Goal: Check status: Check status

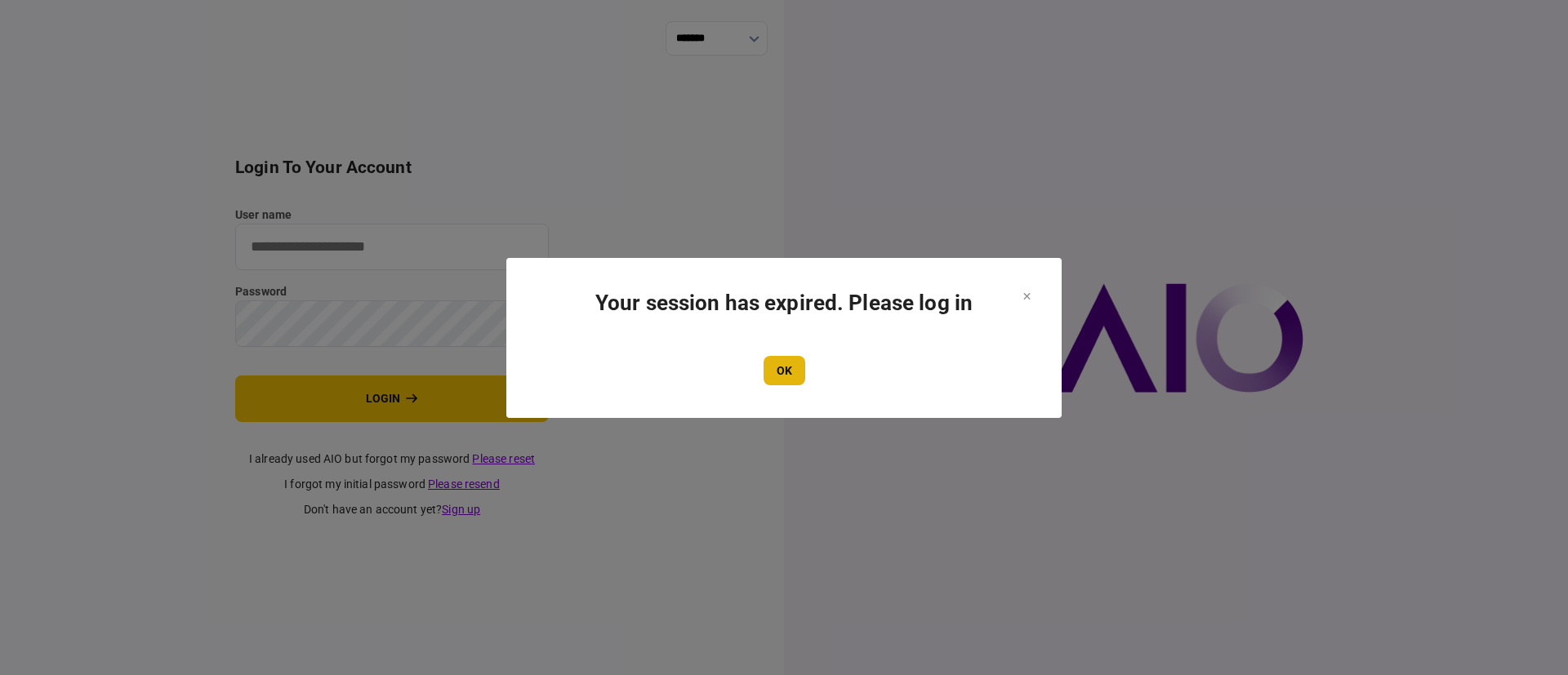
type input "*******"
click at [794, 374] on button "OK" at bounding box center [784, 370] width 42 height 29
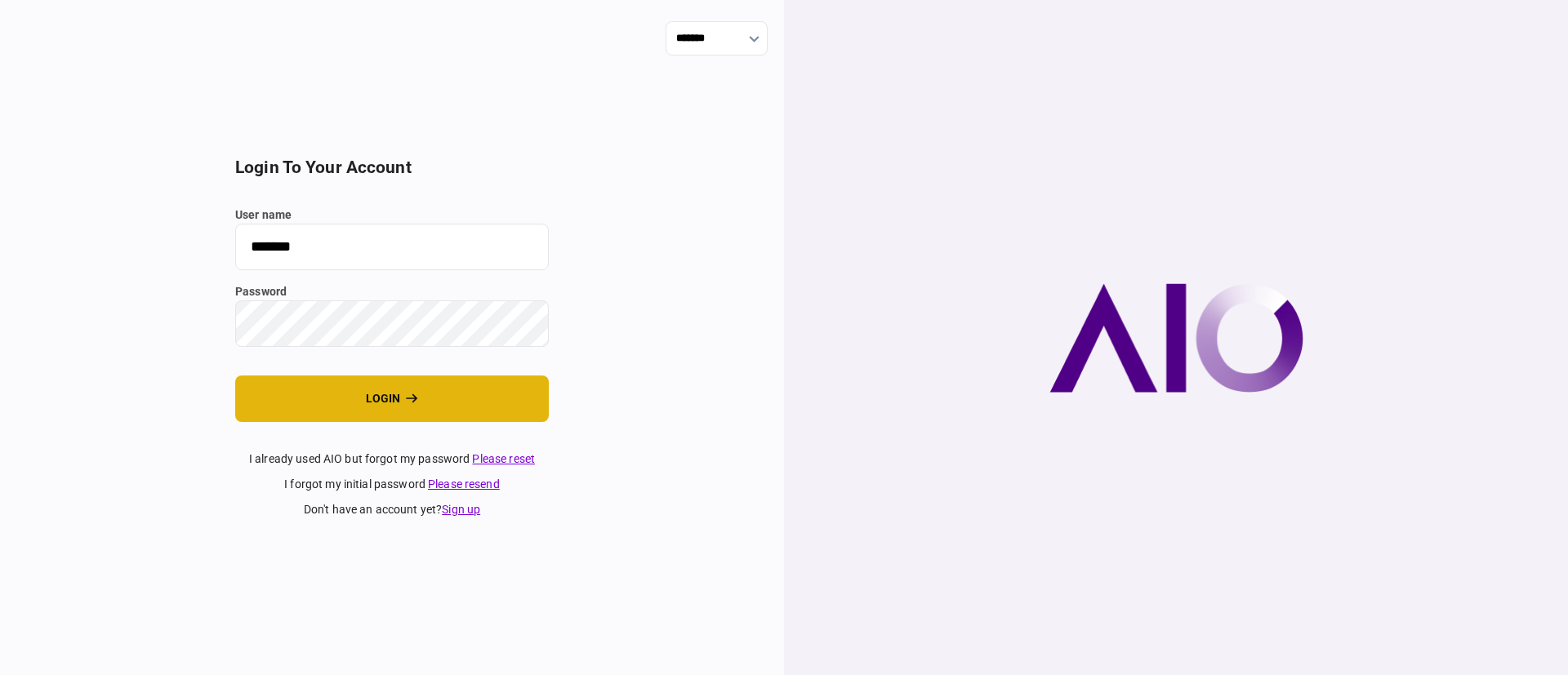
click at [466, 383] on button "login" at bounding box center [392, 399] width 314 height 47
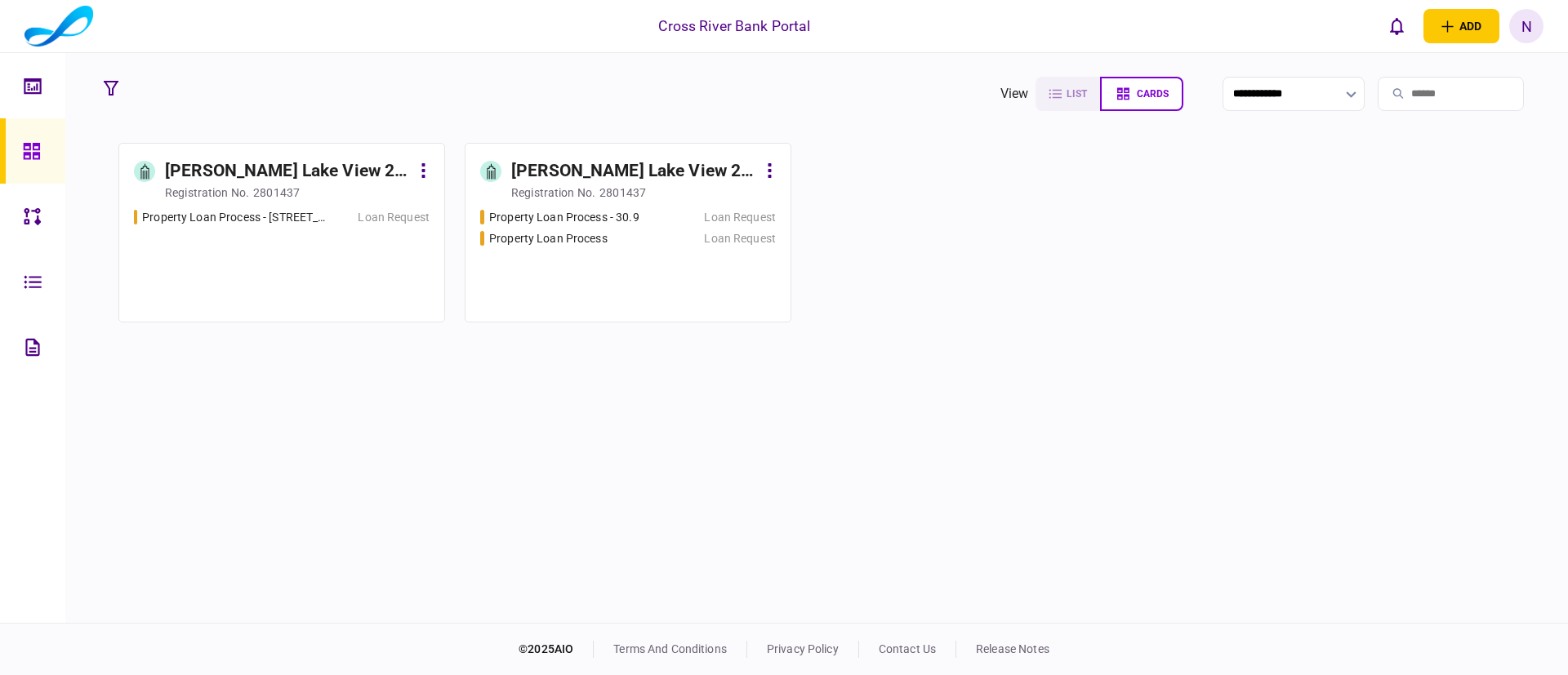
click at [607, 176] on div "Elizabeth Lake View 2 LLC" at bounding box center [633, 171] width 245 height 26
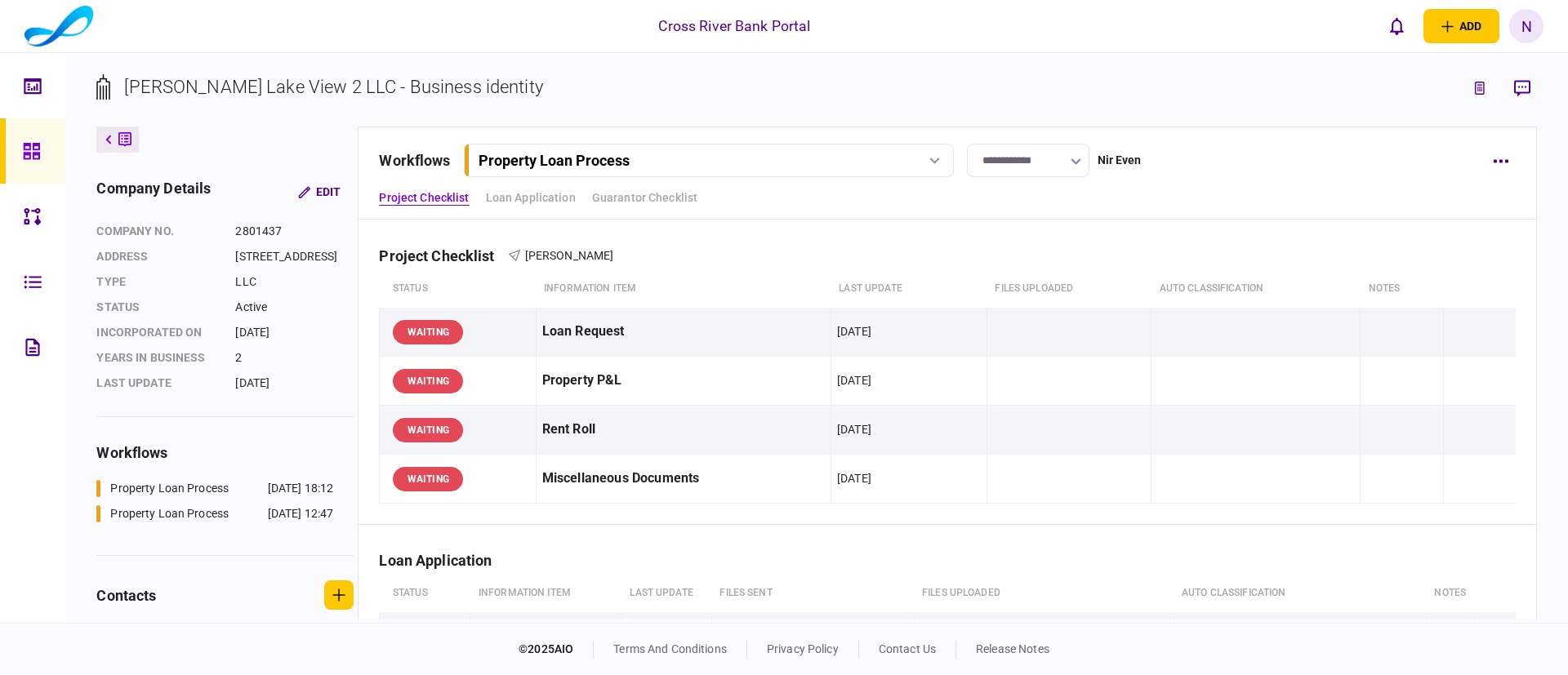
click at [1212, 218] on div "**********" at bounding box center [947, 173] width 1179 height 93
click at [832, 175] on button "Property Loan Process" at bounding box center [708, 161] width 490 height 34
click at [739, 229] on link "Property Loan Process - 30.9 30 Sep 2025 12:47" at bounding box center [711, 228] width 469 height 34
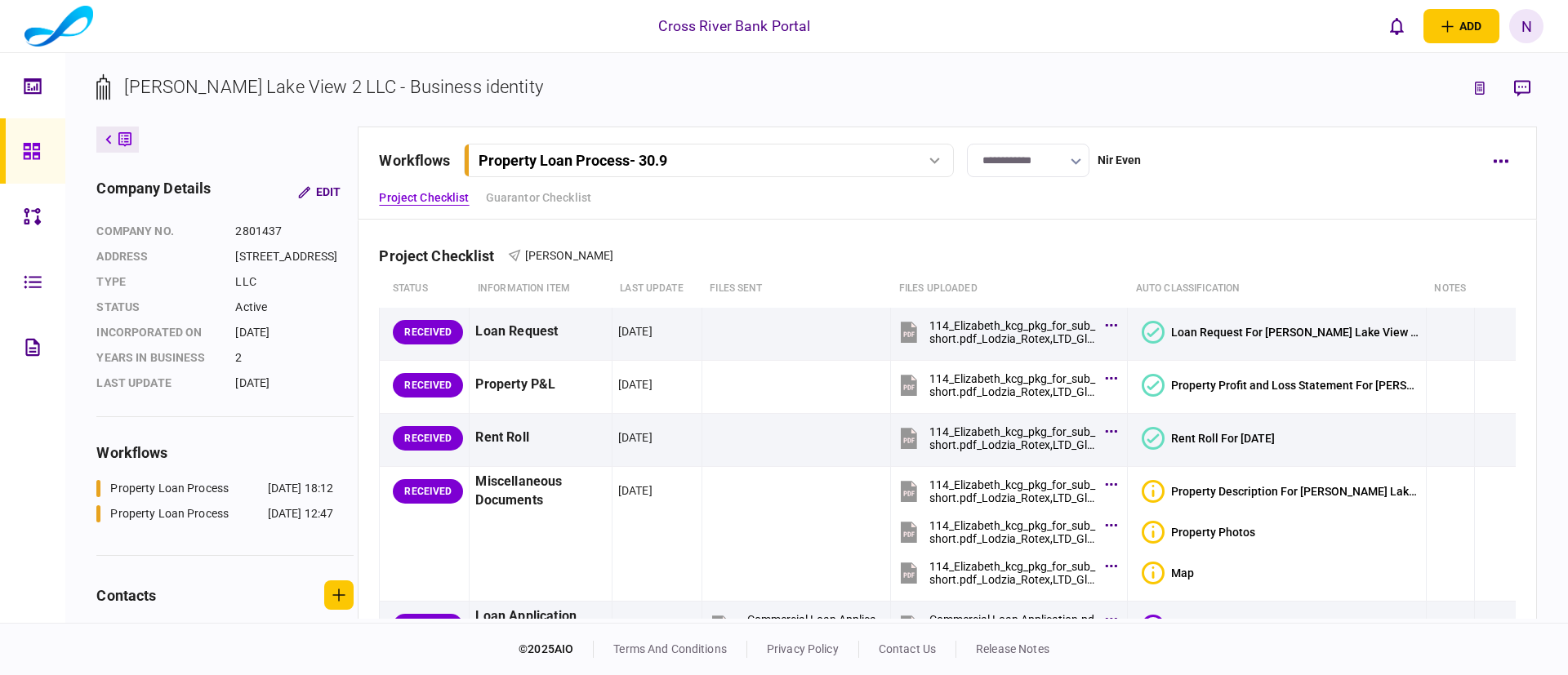
click at [1224, 186] on div "**********" at bounding box center [947, 173] width 1179 height 93
click at [1129, 222] on div "Project Checklist Jack Gindi" at bounding box center [946, 245] width 1136 height 50
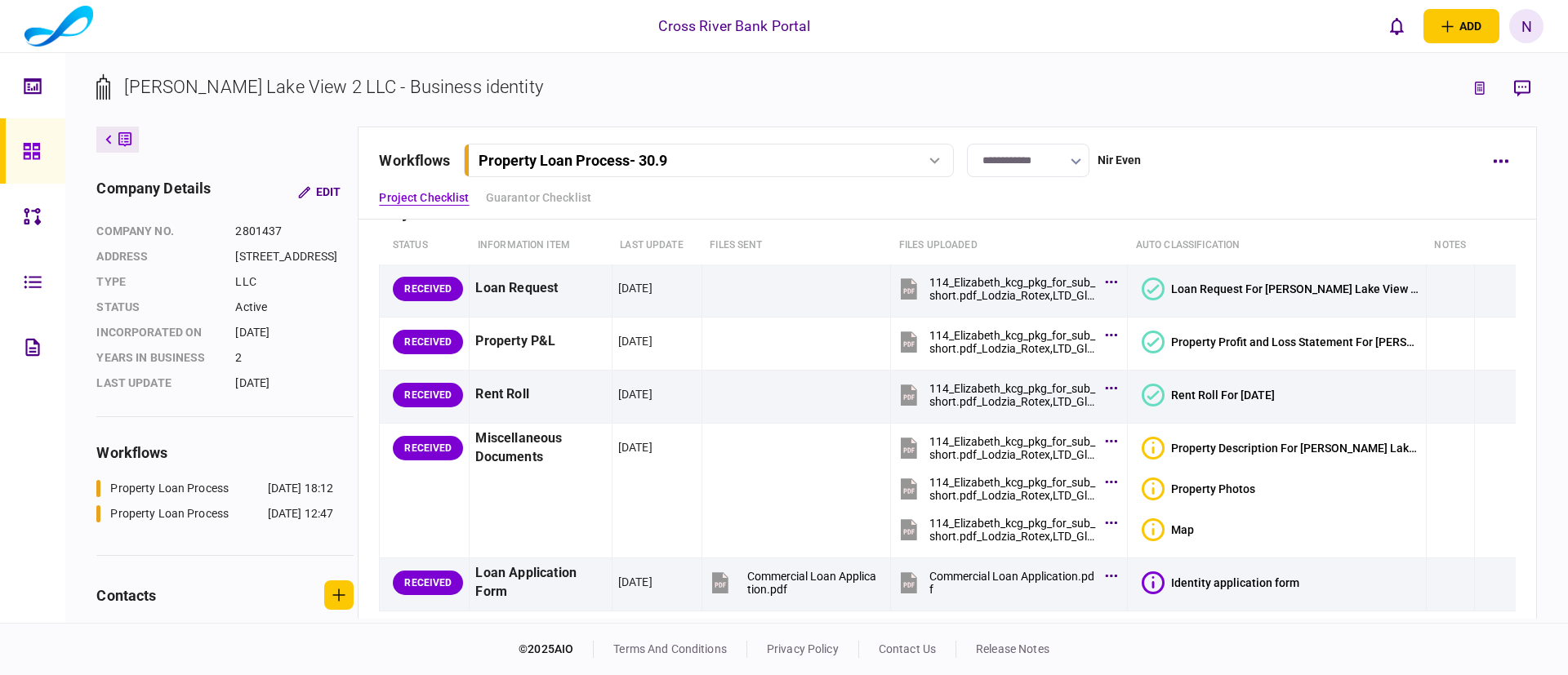
scroll to position [49, 0]
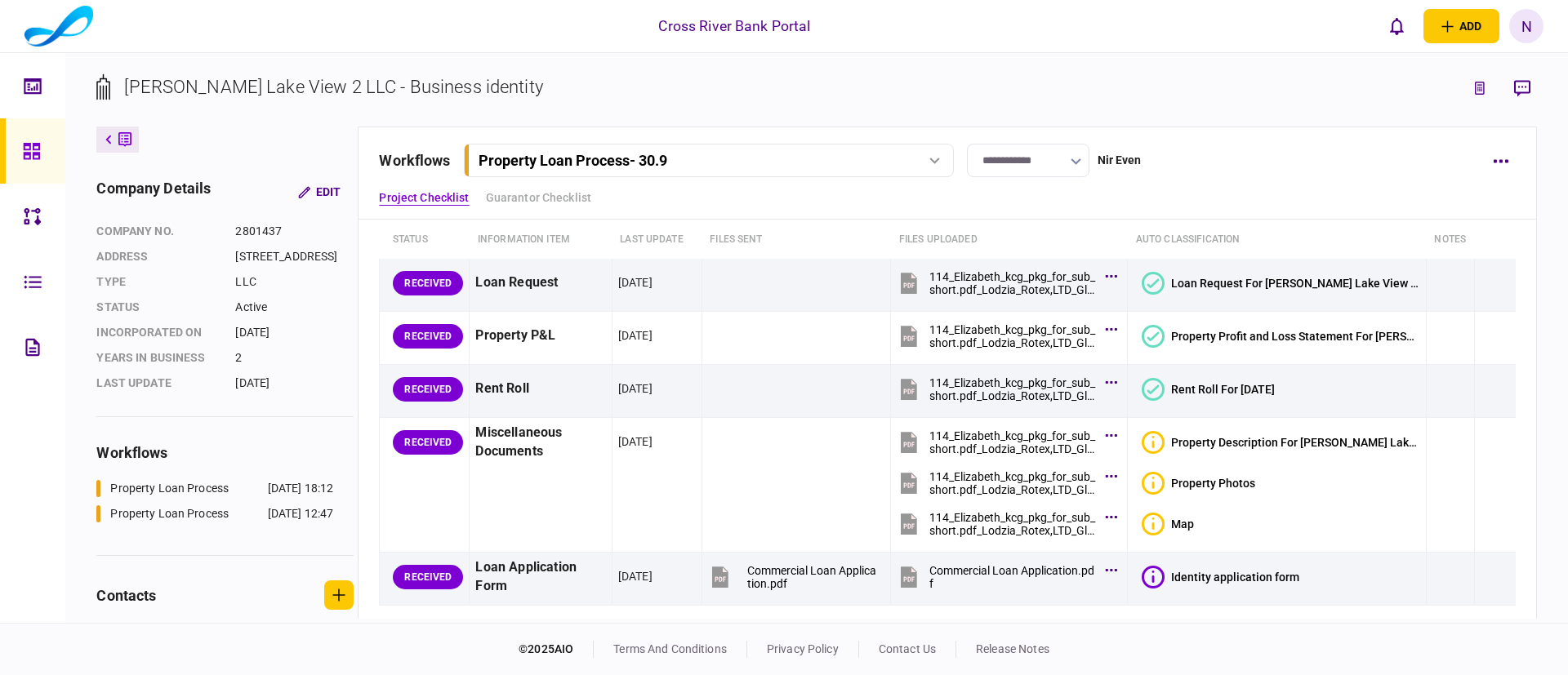
click at [1300, 193] on div "Project Checklist Guarantor Checklist" at bounding box center [946, 198] width 1136 height 17
click at [1316, 244] on th "auto classification" at bounding box center [1277, 240] width 299 height 37
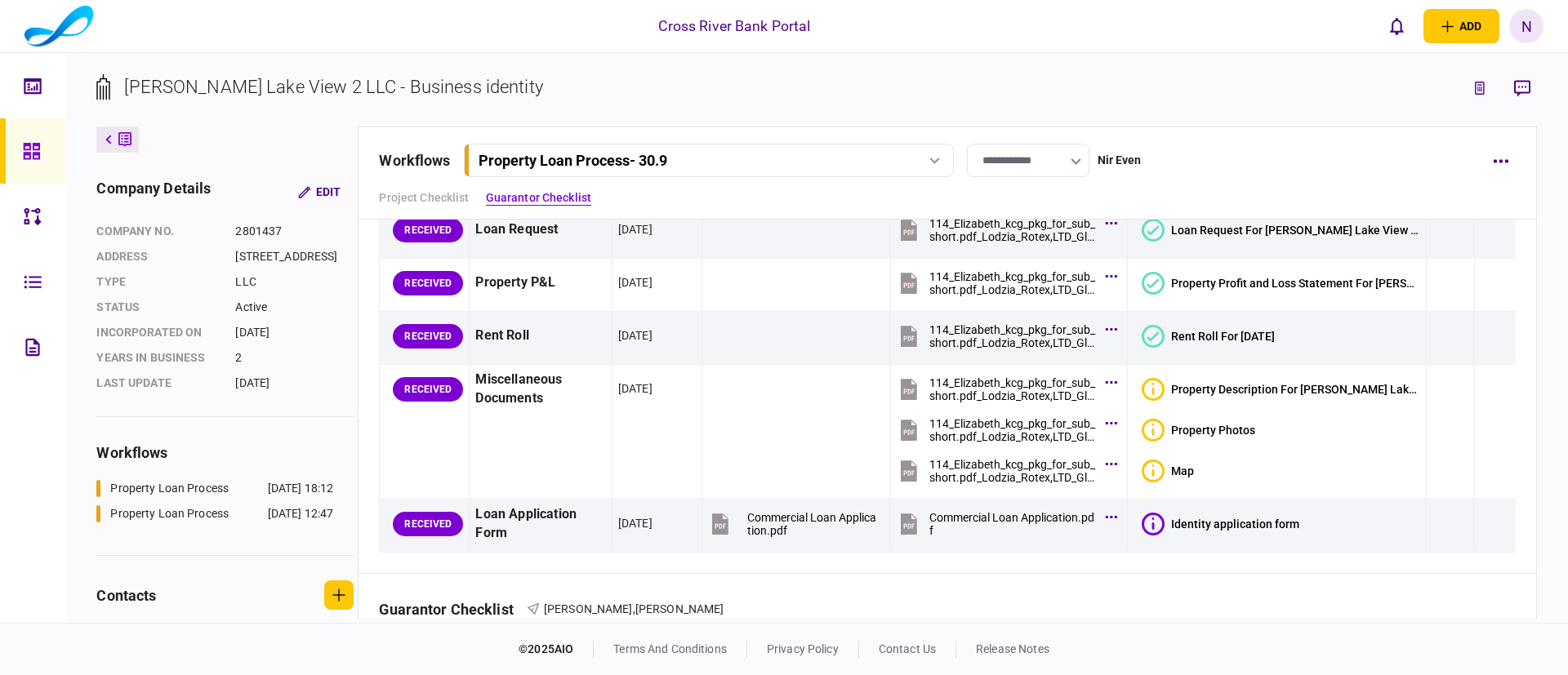
scroll to position [0, 0]
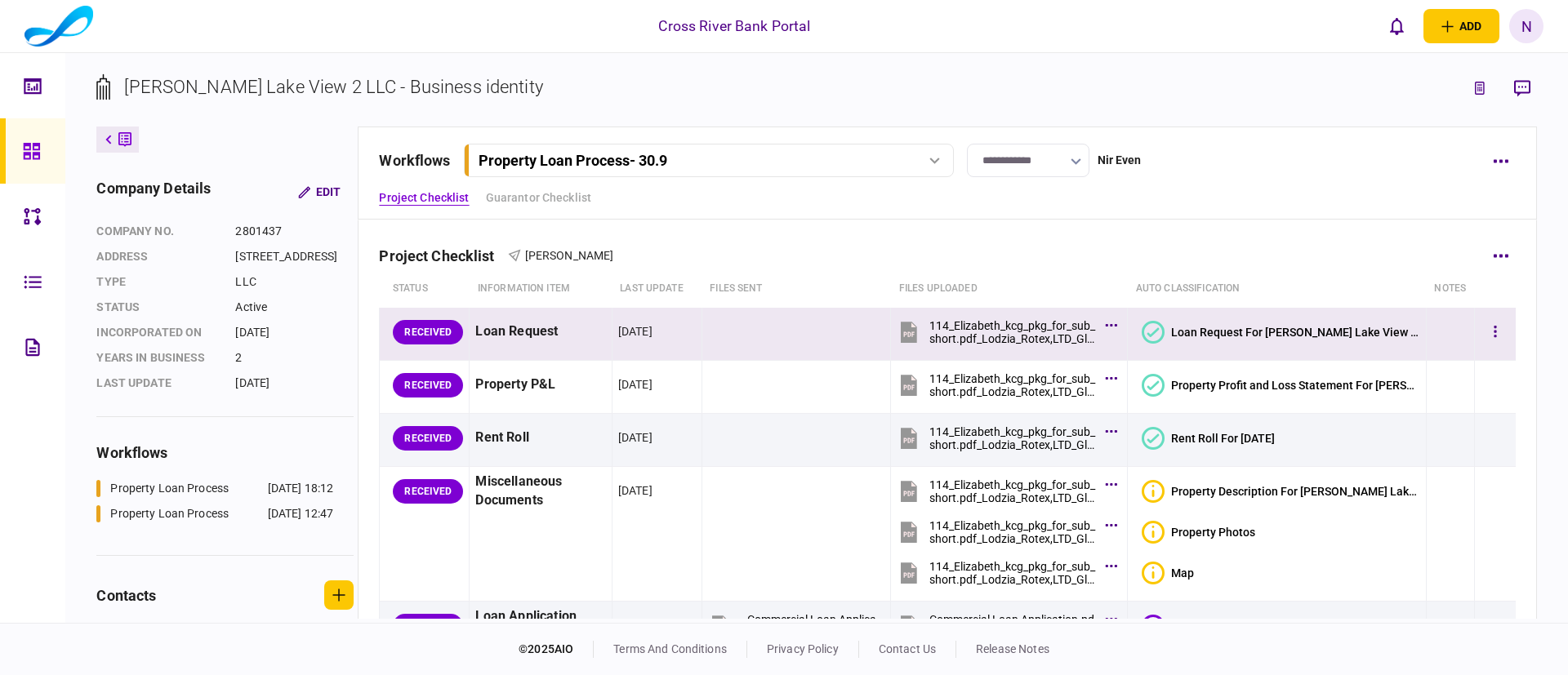
click at [1165, 323] on icon at bounding box center [1152, 332] width 23 height 23
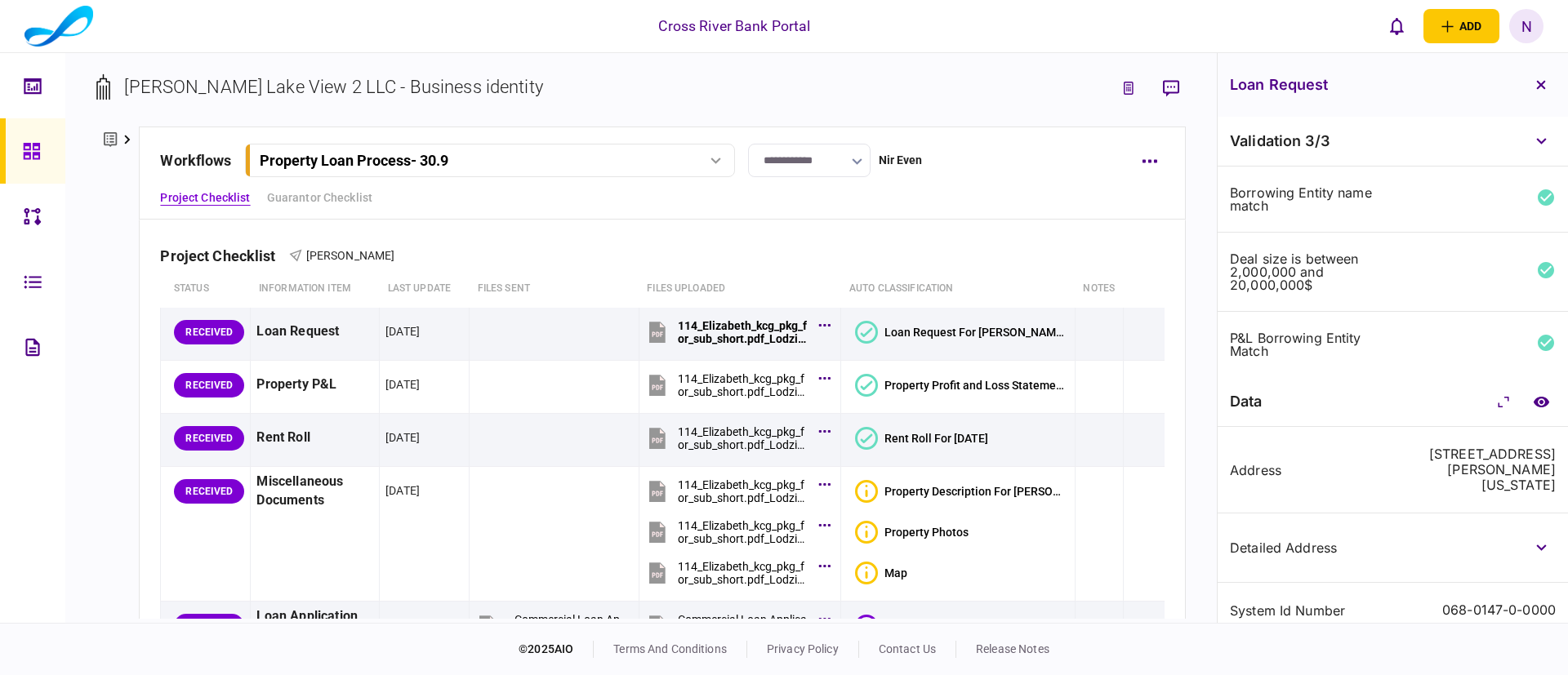
click at [1336, 461] on div "Address" at bounding box center [1308, 470] width 157 height 47
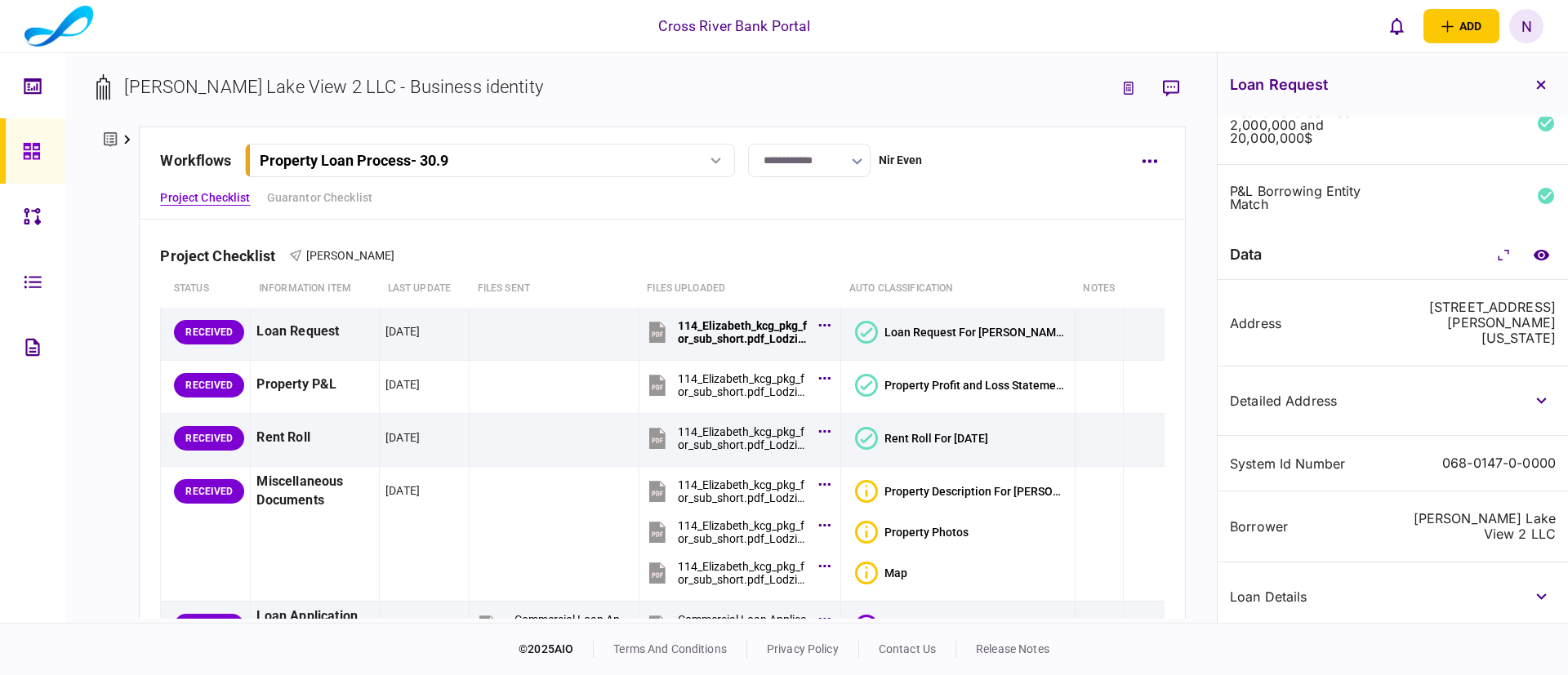
scroll to position [196, 0]
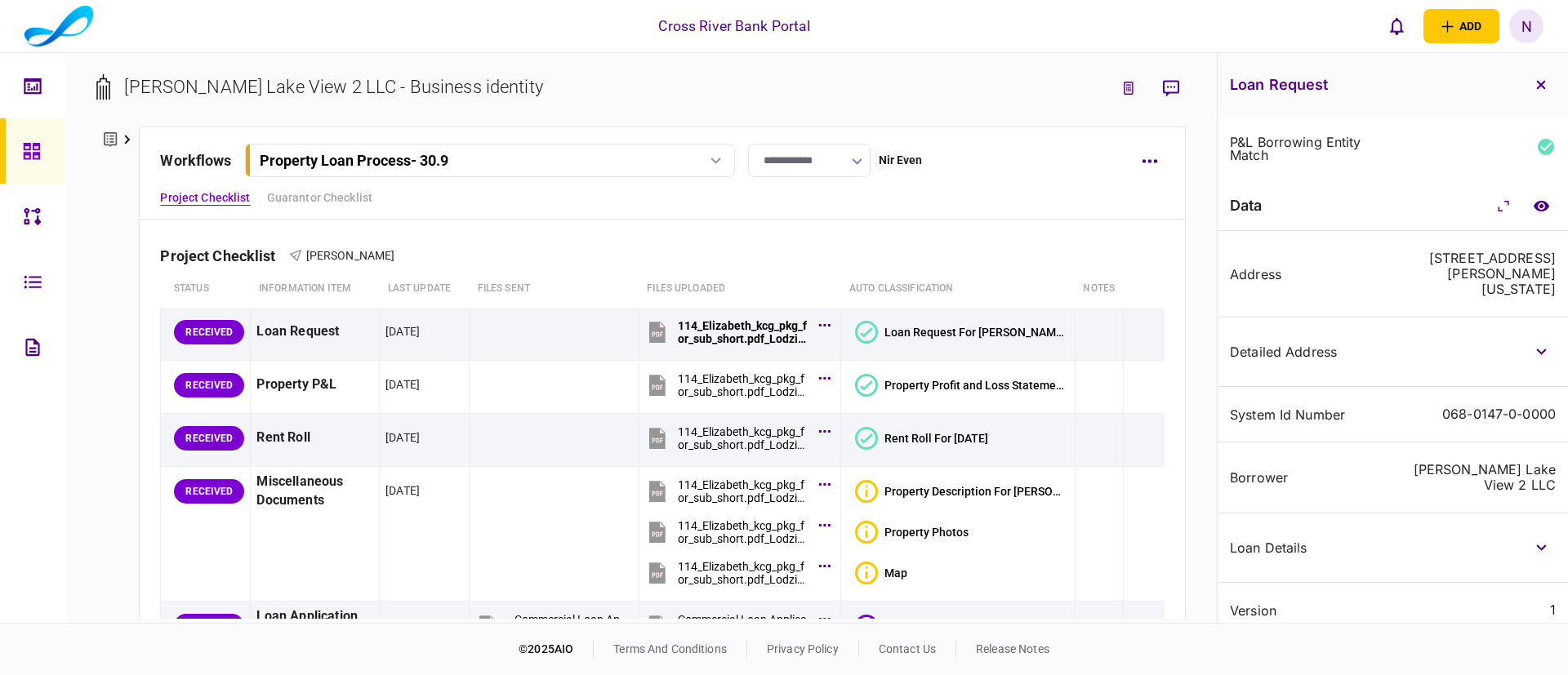
click at [1371, 206] on div "data" at bounding box center [1393, 206] width 350 height 50
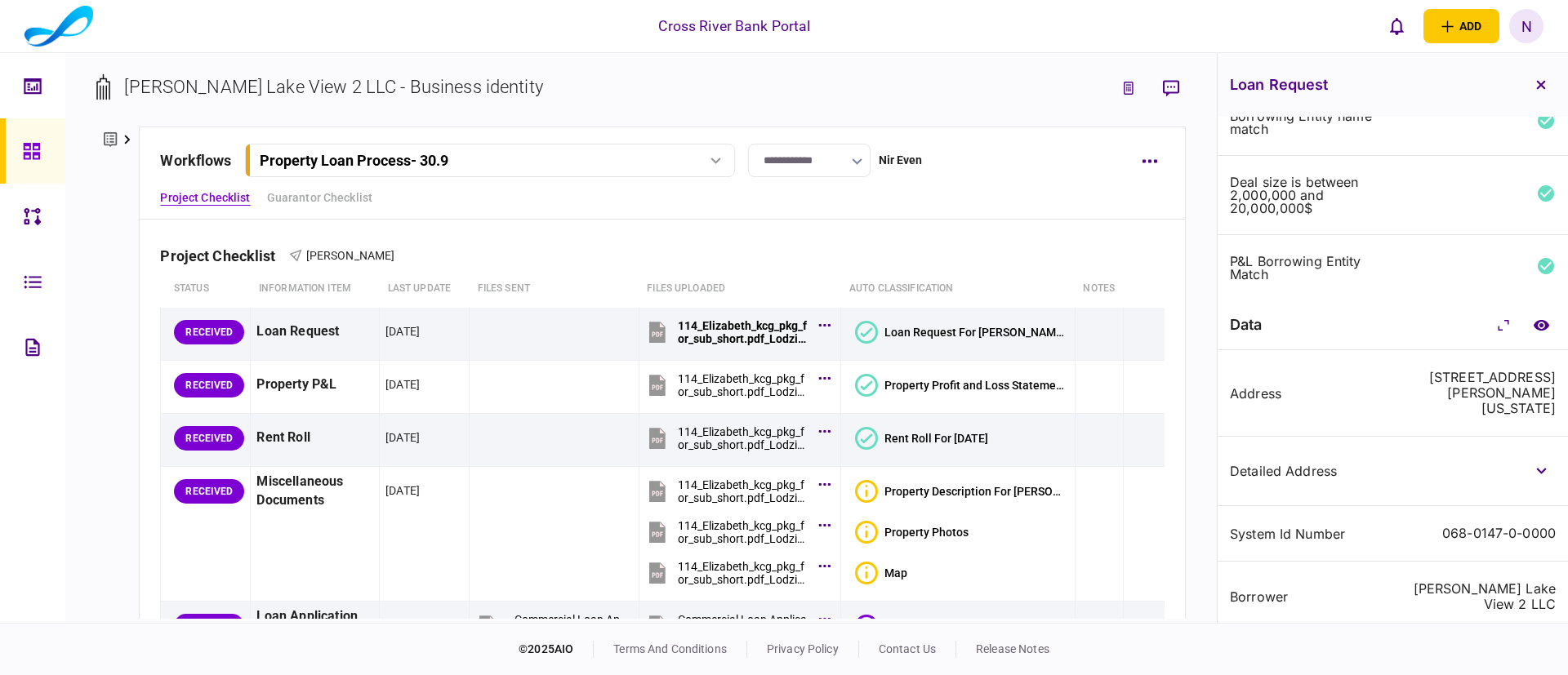
scroll to position [0, 0]
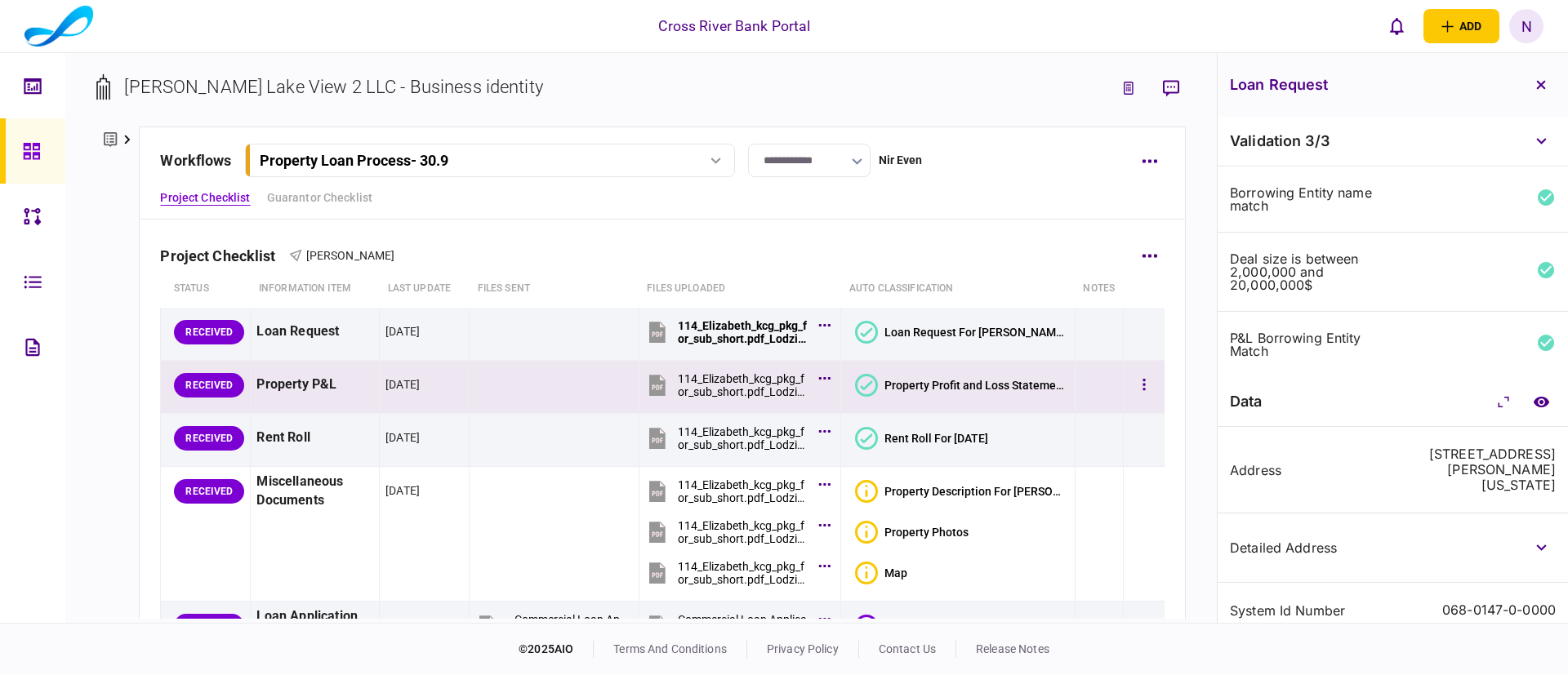
click at [870, 386] on icon at bounding box center [866, 385] width 23 height 23
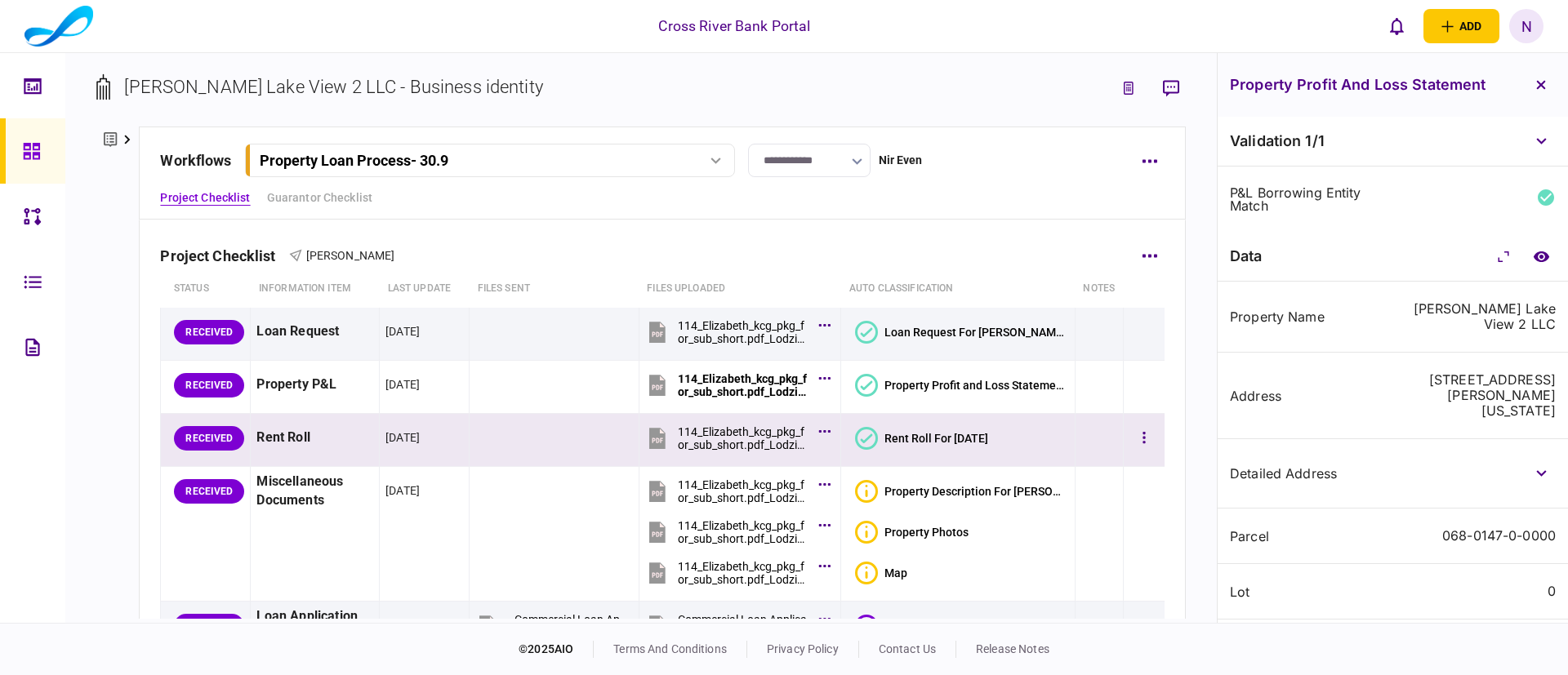
click at [864, 432] on icon at bounding box center [866, 438] width 23 height 23
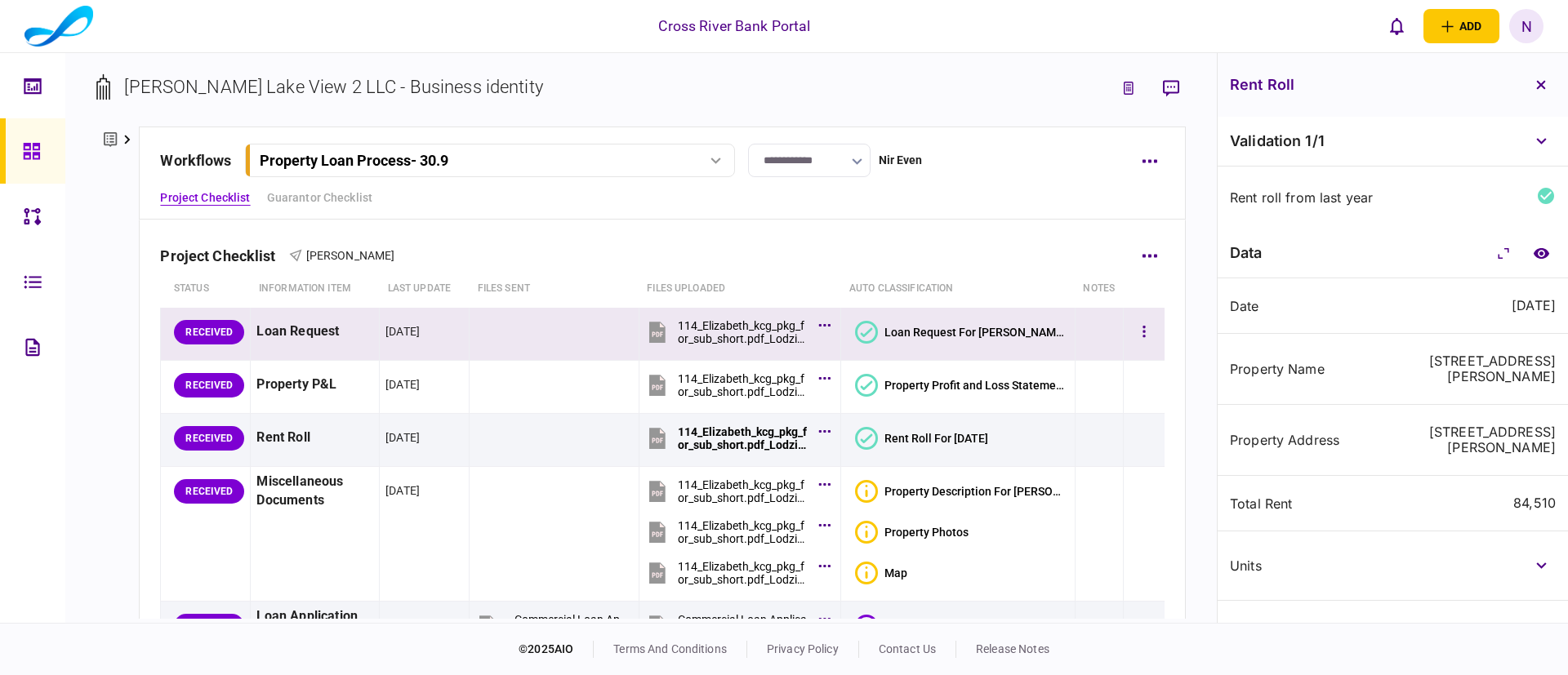
click at [867, 326] on icon at bounding box center [866, 332] width 23 height 23
